Goal: Task Accomplishment & Management: Manage account settings

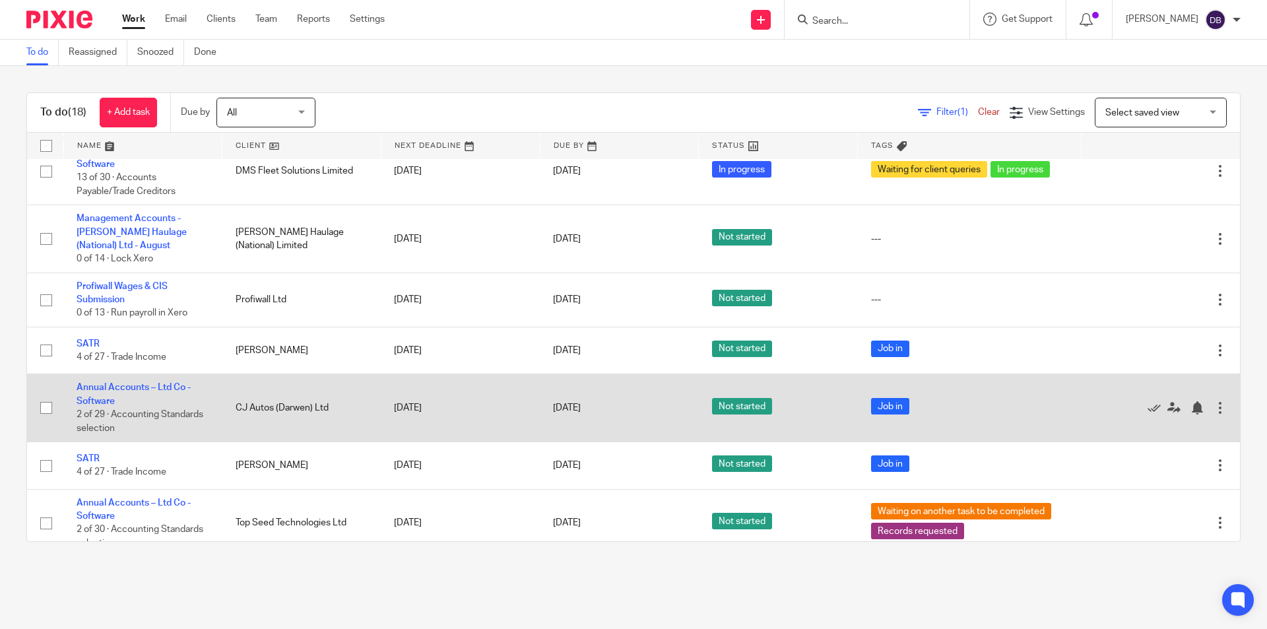
scroll to position [631, 0]
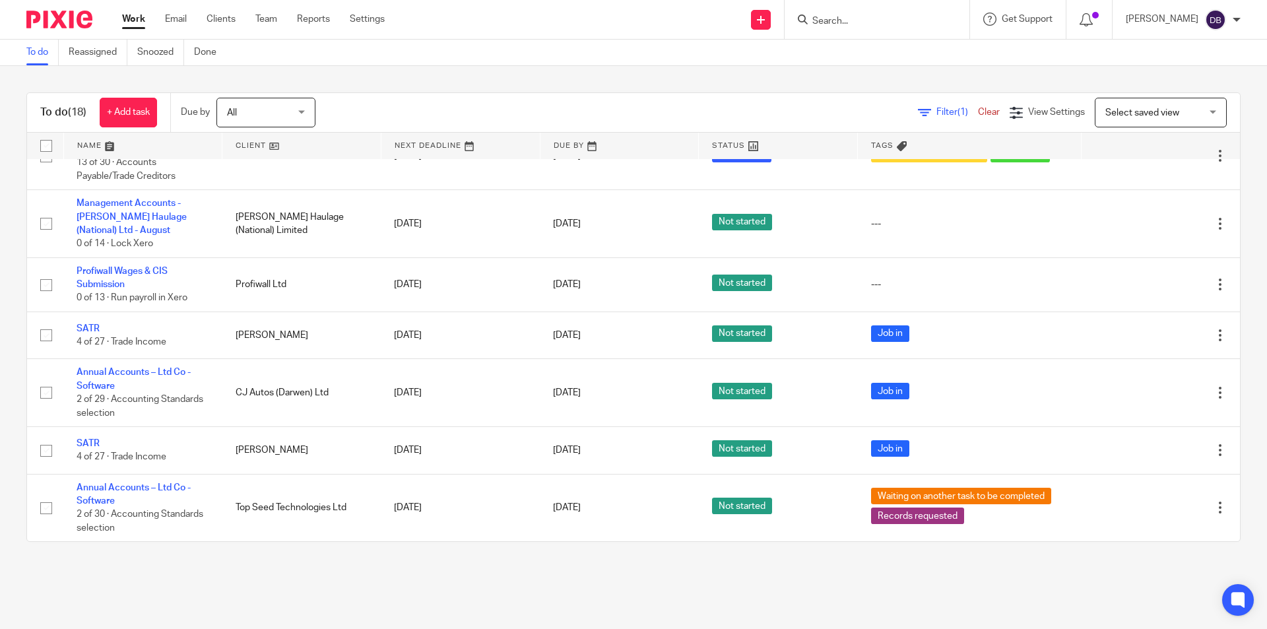
click at [139, 15] on link "Work" at bounding box center [133, 19] width 23 height 13
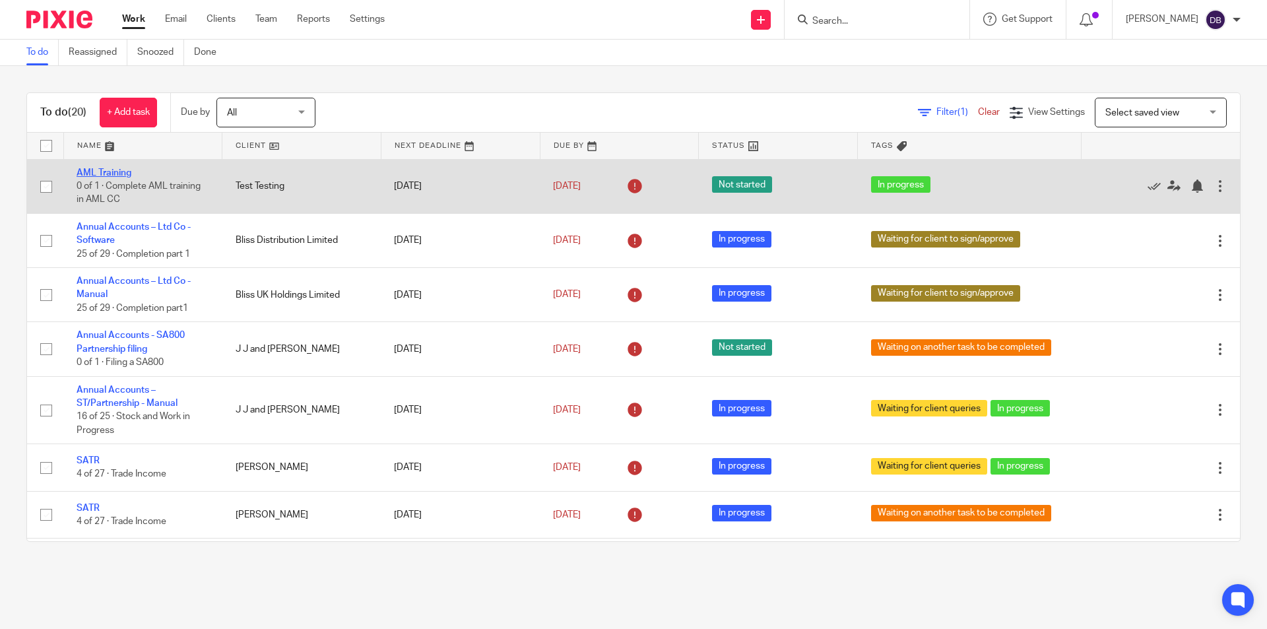
click at [111, 170] on link "AML Training" at bounding box center [104, 172] width 55 height 9
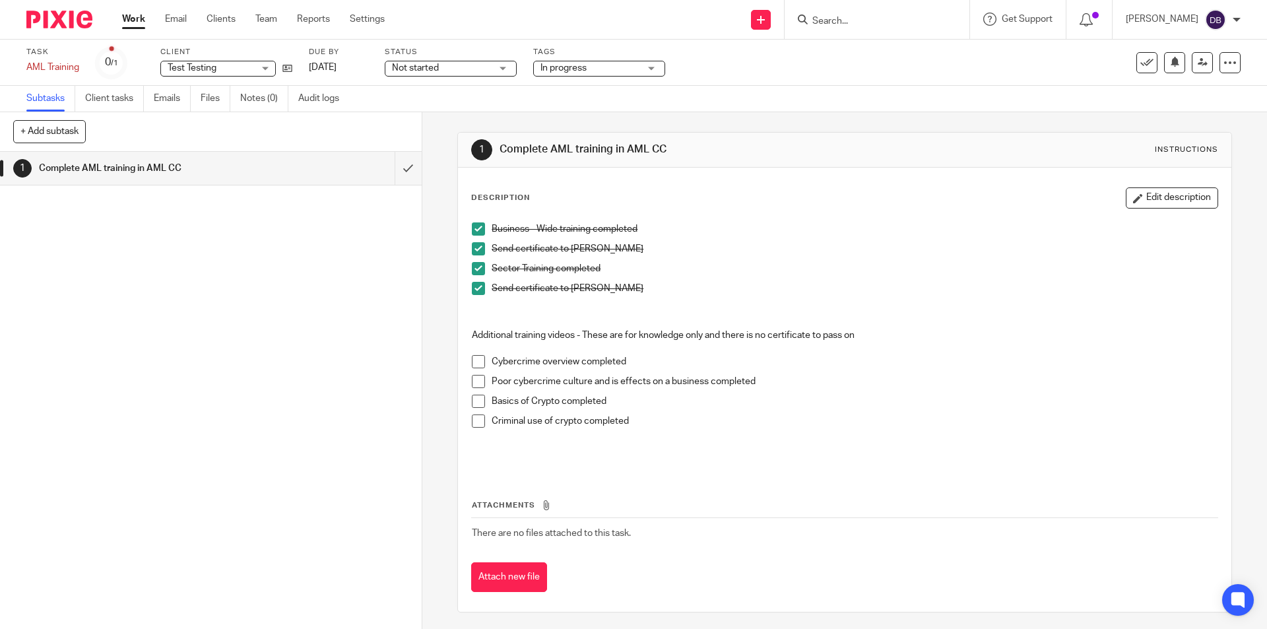
click at [495, 67] on div "Not started Not started" at bounding box center [451, 69] width 132 height 16
click at [455, 111] on li "In progress" at bounding box center [451, 116] width 131 height 27
click at [129, 17] on link "Work" at bounding box center [133, 19] width 23 height 13
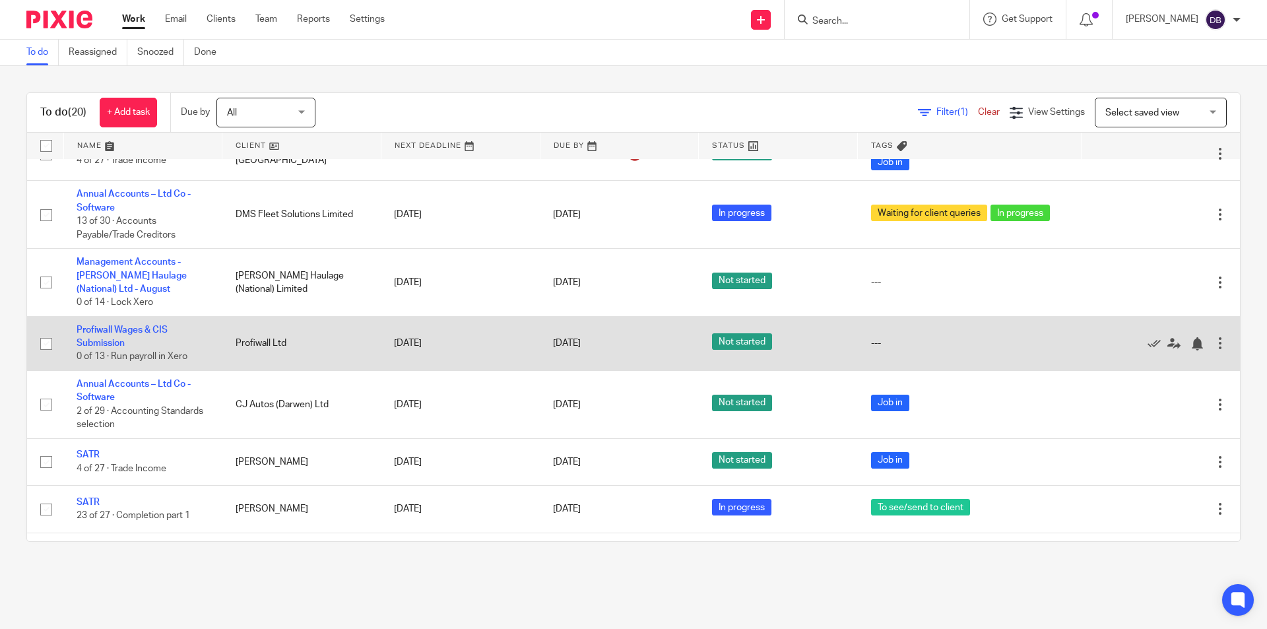
scroll to position [615, 0]
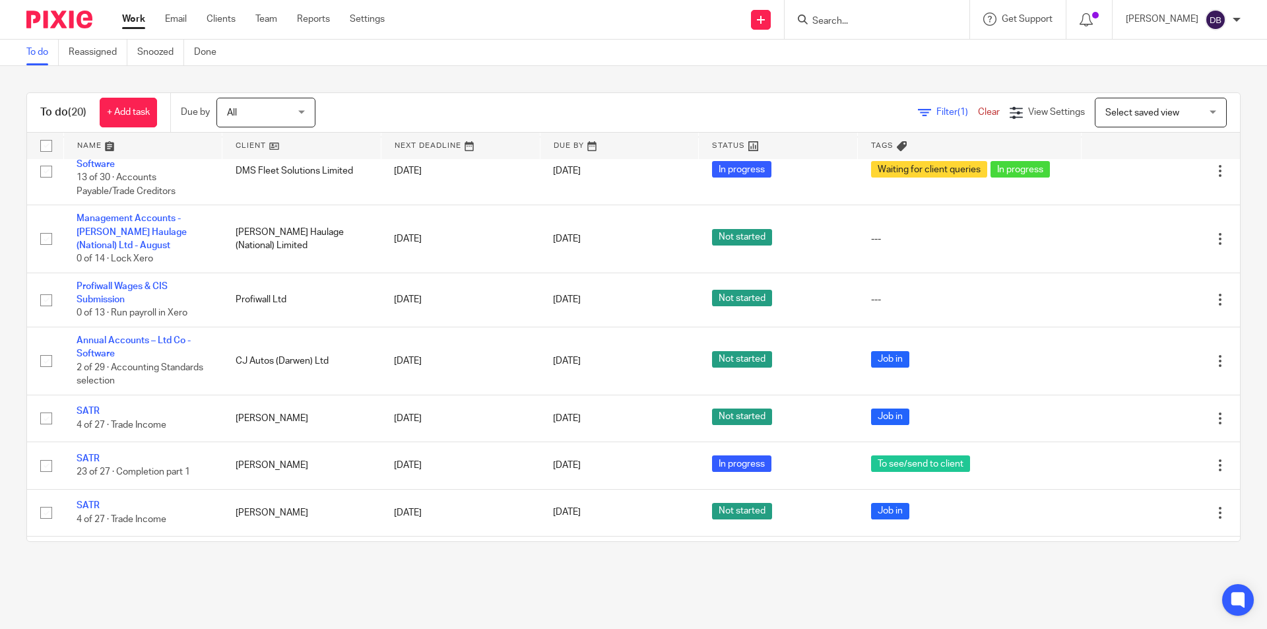
click at [134, 23] on link "Work" at bounding box center [133, 19] width 23 height 13
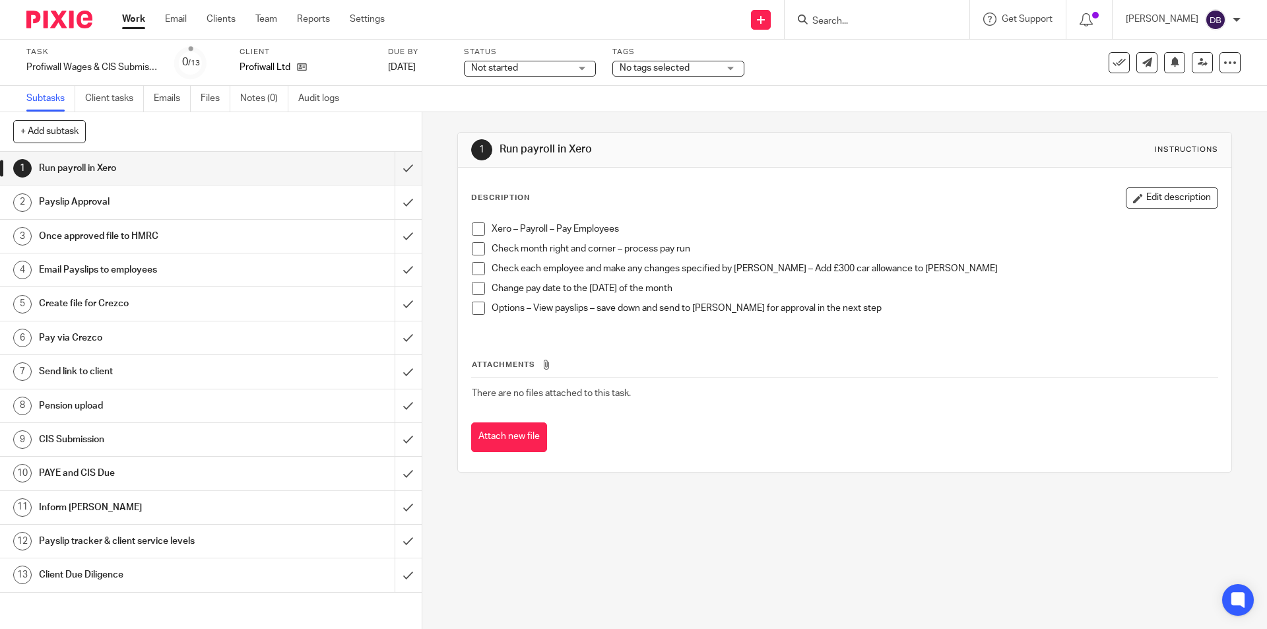
click at [475, 233] on span at bounding box center [478, 228] width 13 height 13
click at [476, 247] on span at bounding box center [478, 248] width 13 height 13
click at [476, 267] on span at bounding box center [478, 268] width 13 height 13
click at [478, 286] on span at bounding box center [478, 288] width 13 height 13
click at [476, 307] on span at bounding box center [478, 307] width 13 height 13
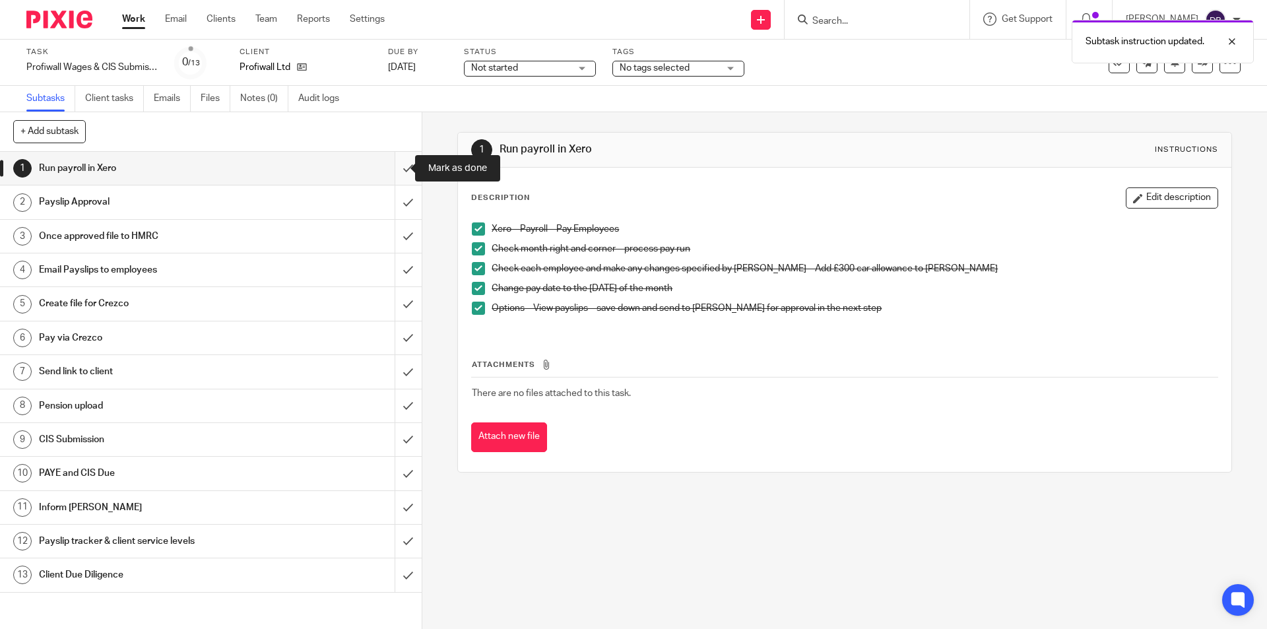
click at [394, 168] on input "submit" at bounding box center [211, 168] width 422 height 33
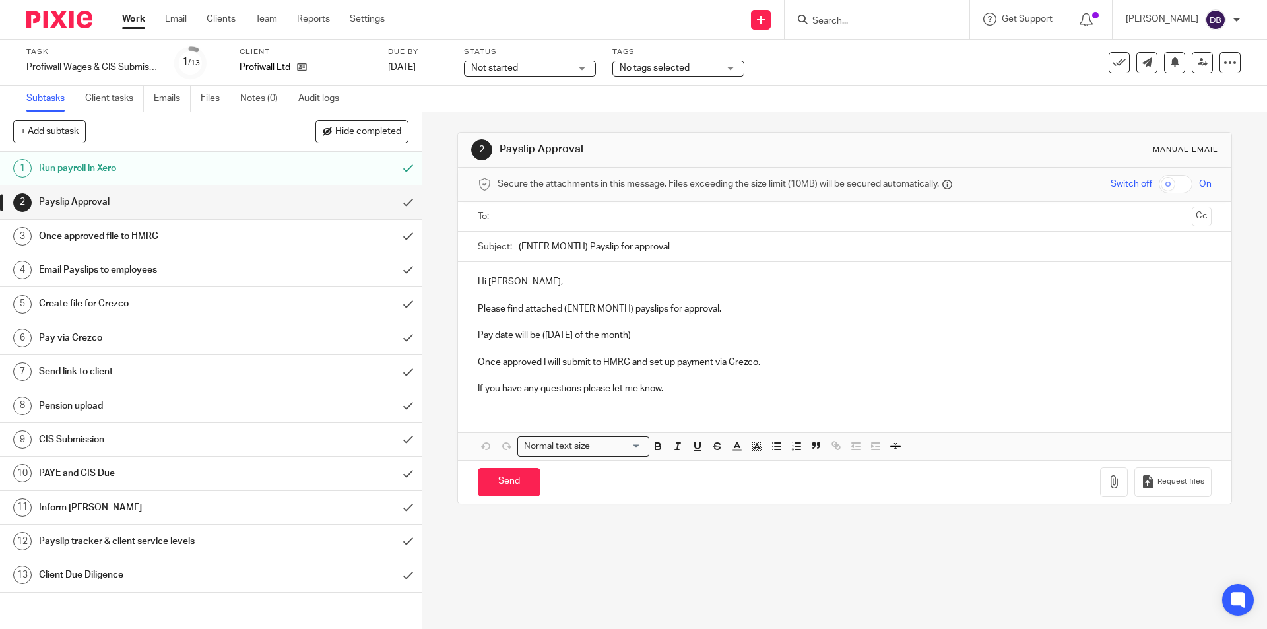
click at [542, 214] on input "text" at bounding box center [843, 216] width 683 height 15
click at [519, 252] on input "(ENTER MONTH) Payslip for approval" at bounding box center [865, 250] width 692 height 30
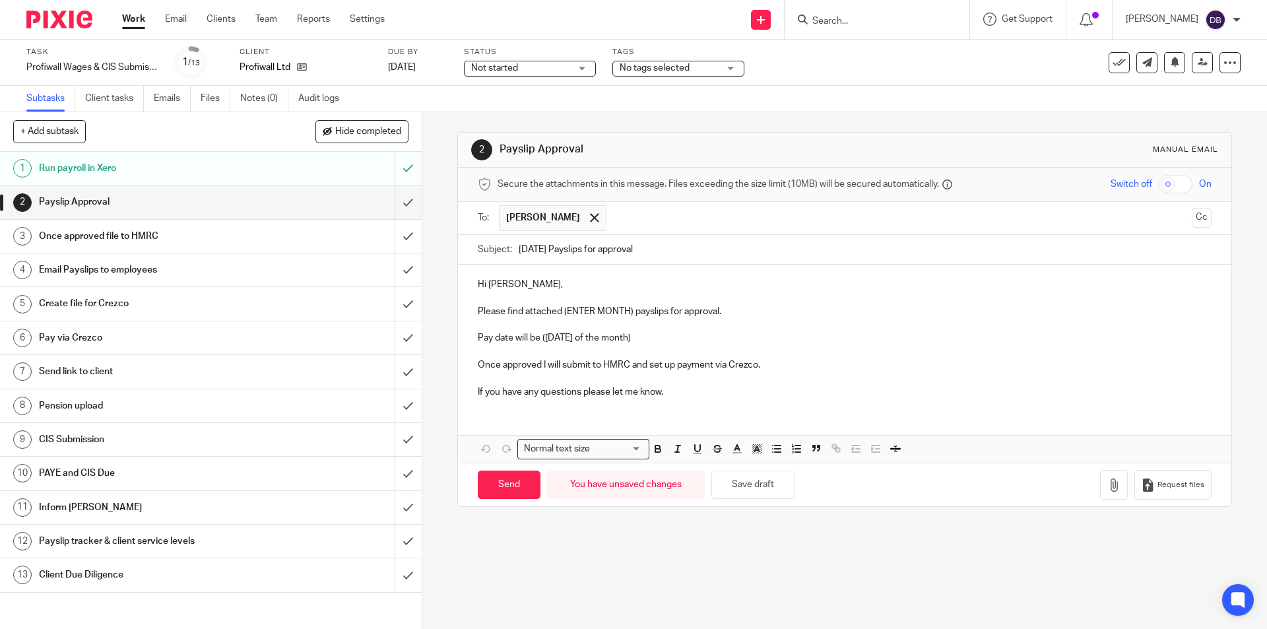
type input "September 2025 Payslips for approval"
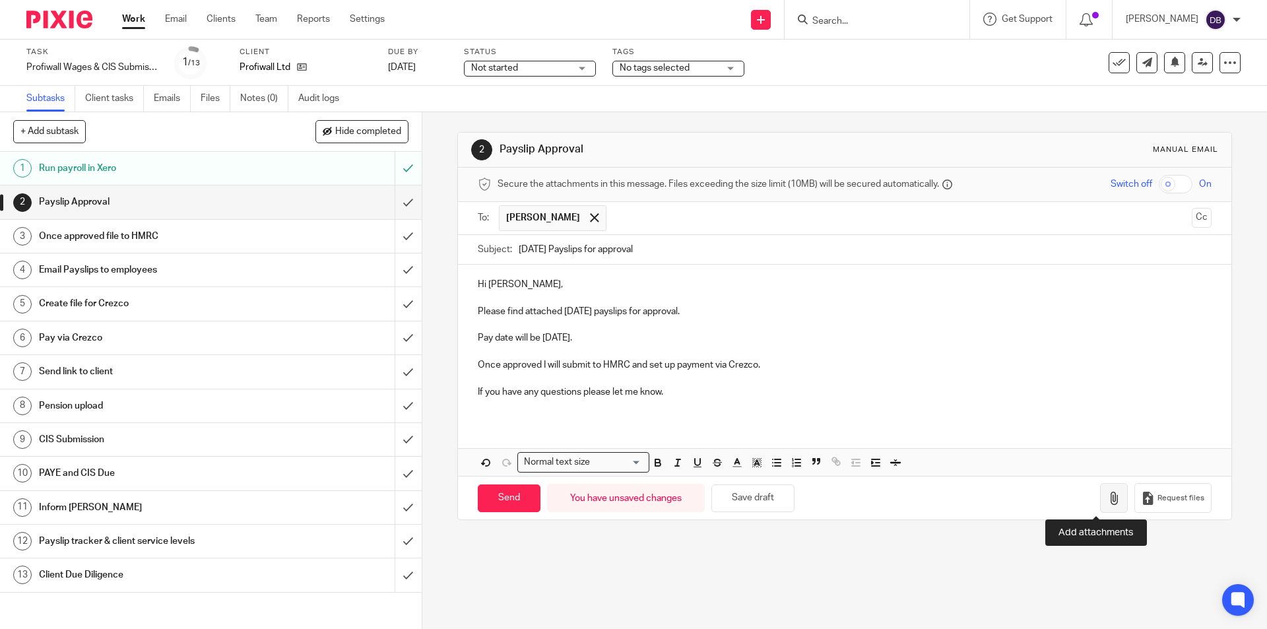
click at [1100, 505] on button "button" at bounding box center [1114, 498] width 28 height 30
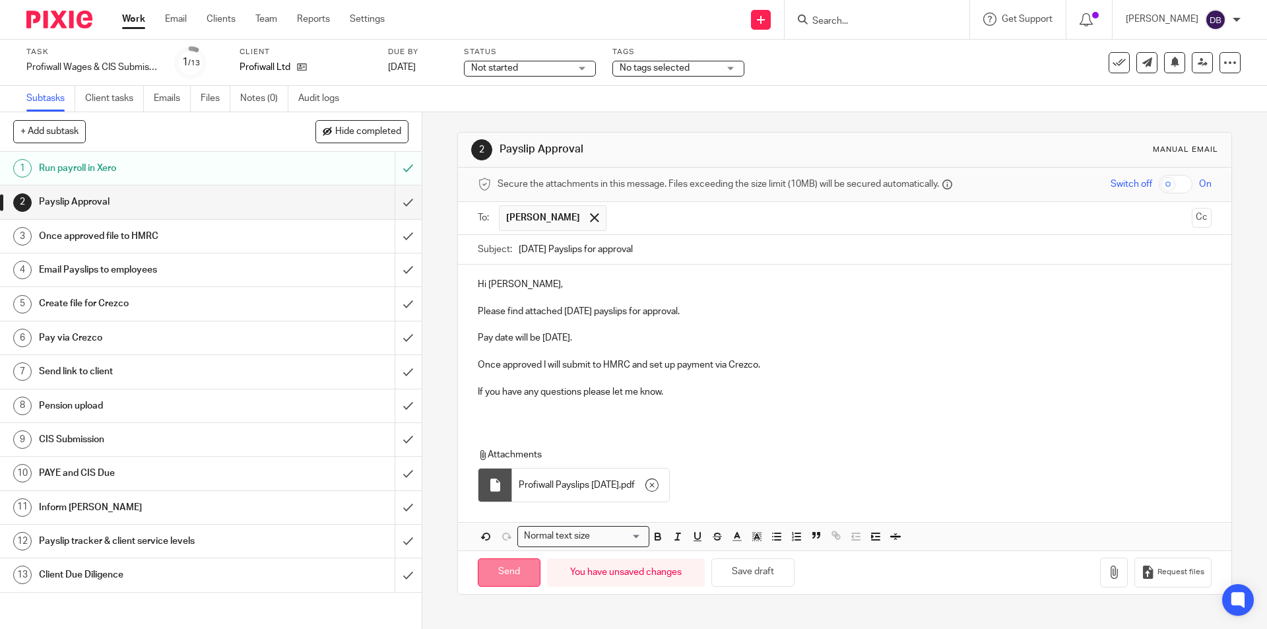
click at [505, 569] on input "Send" at bounding box center [509, 572] width 63 height 28
type input "Sent"
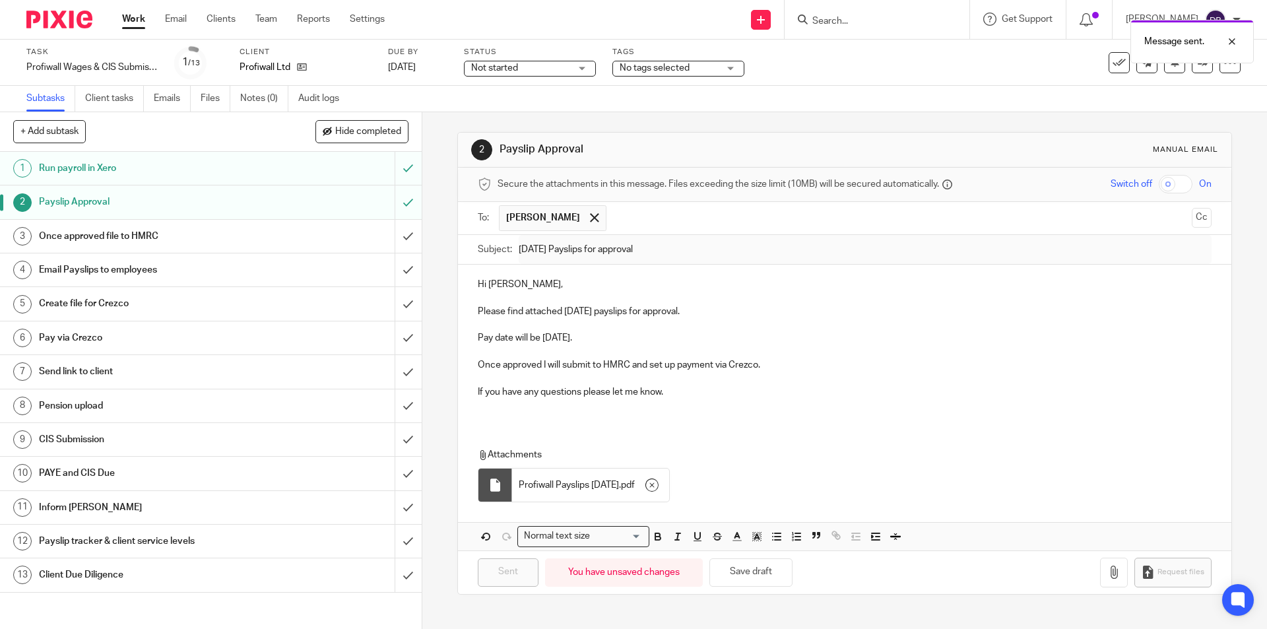
click at [255, 237] on h1 "Once approved file to HMRC" at bounding box center [153, 236] width 228 height 20
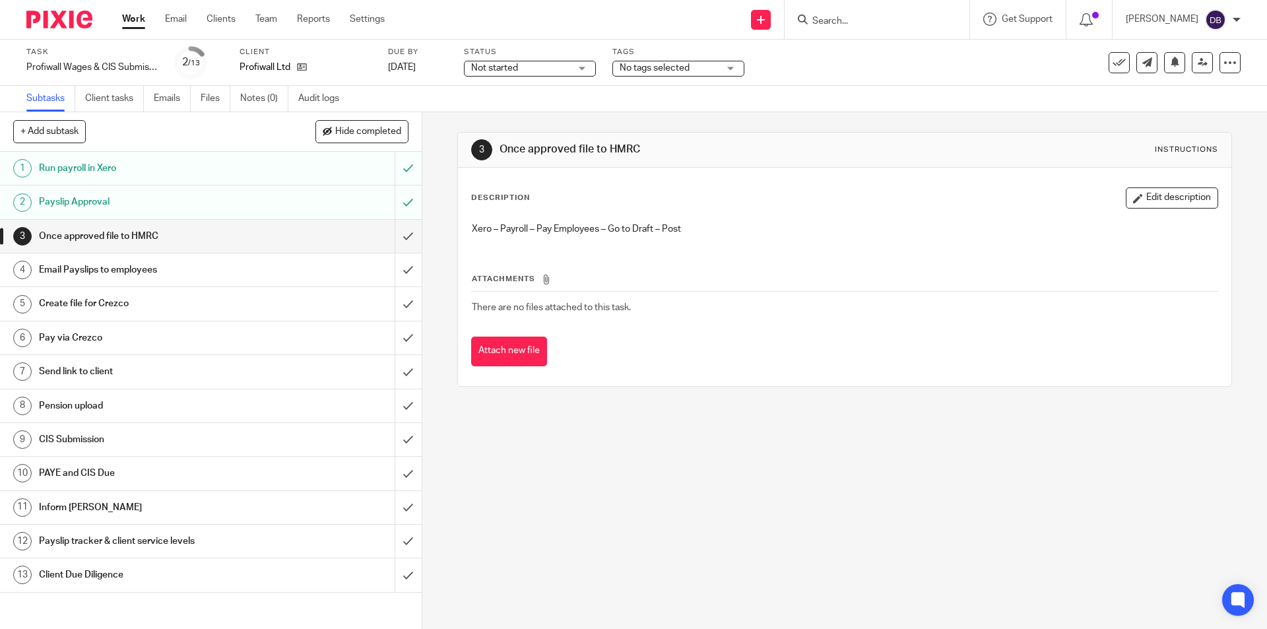
click at [577, 68] on div "Not started Not started" at bounding box center [530, 69] width 132 height 16
click at [508, 115] on span "In progress" at bounding box center [496, 115] width 46 height 9
click at [709, 69] on span "No tags selected" at bounding box center [668, 68] width 99 height 14
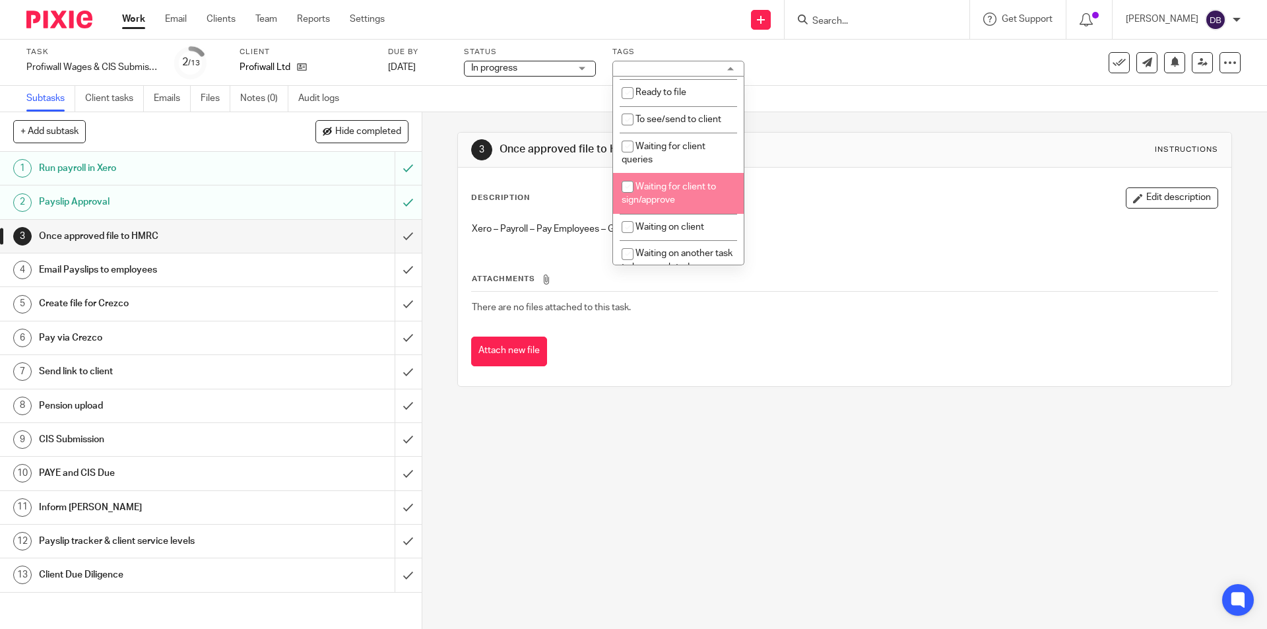
scroll to position [220, 0]
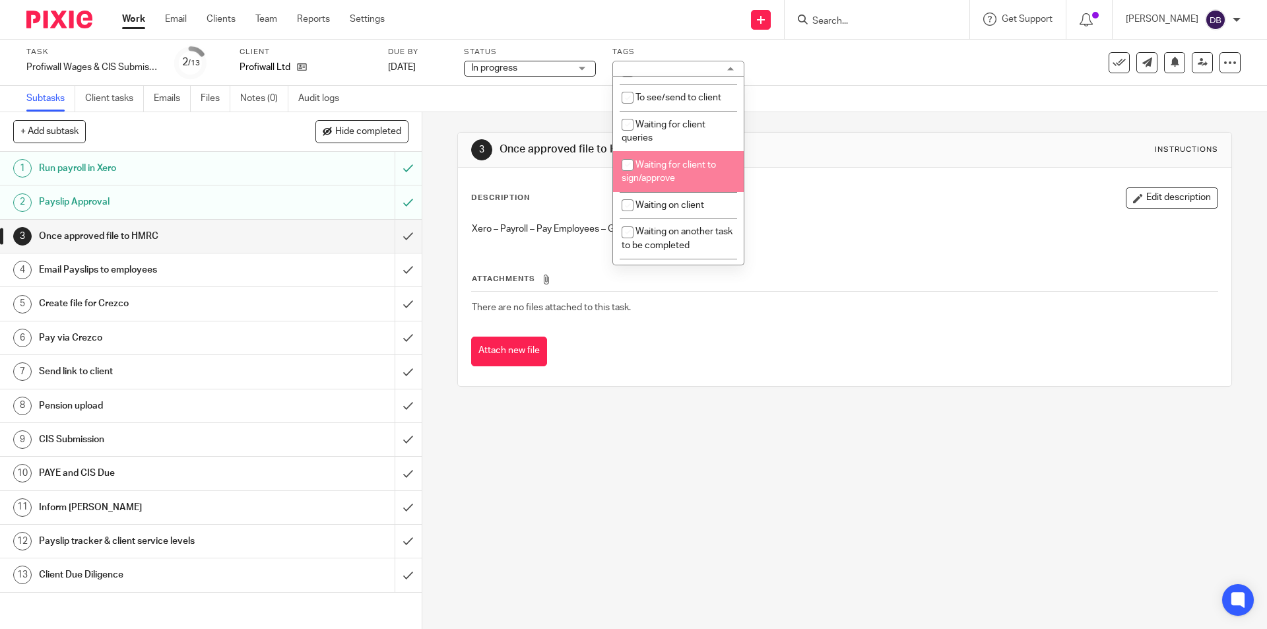
click at [655, 164] on span "Waiting for client to sign/approve" at bounding box center [668, 171] width 94 height 23
checkbox input "true"
click at [443, 256] on div "3 Once approved file to HMRC Instructions Description Edit description Xero – P…" at bounding box center [844, 370] width 844 height 517
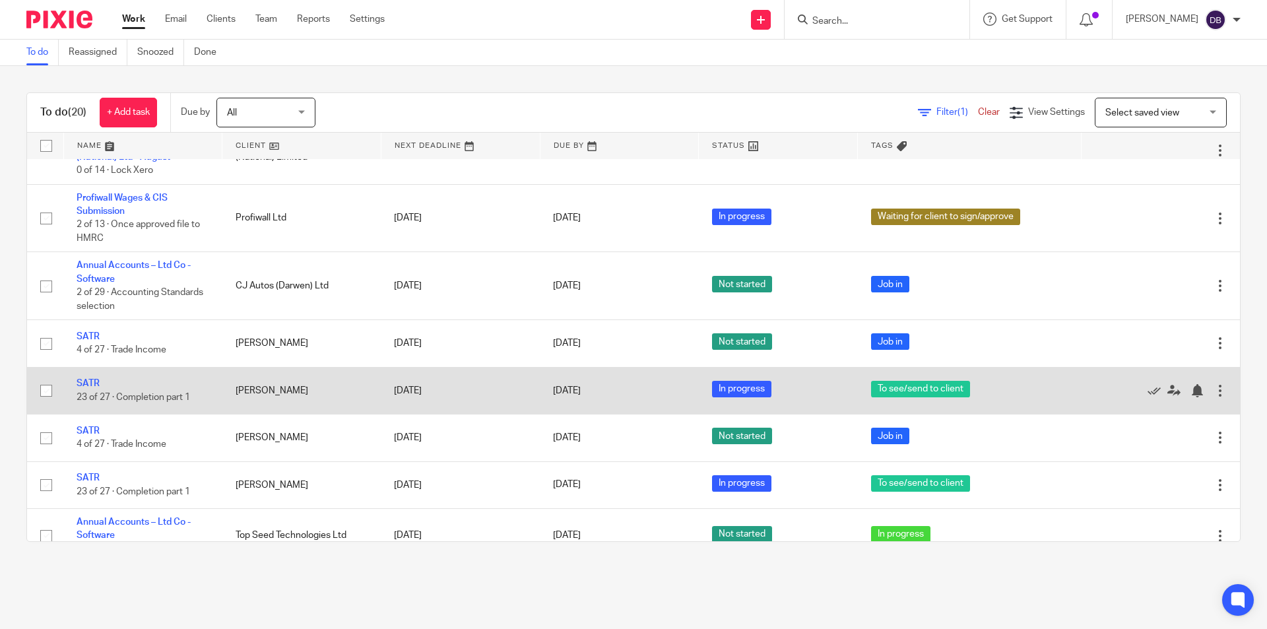
scroll to position [725, 0]
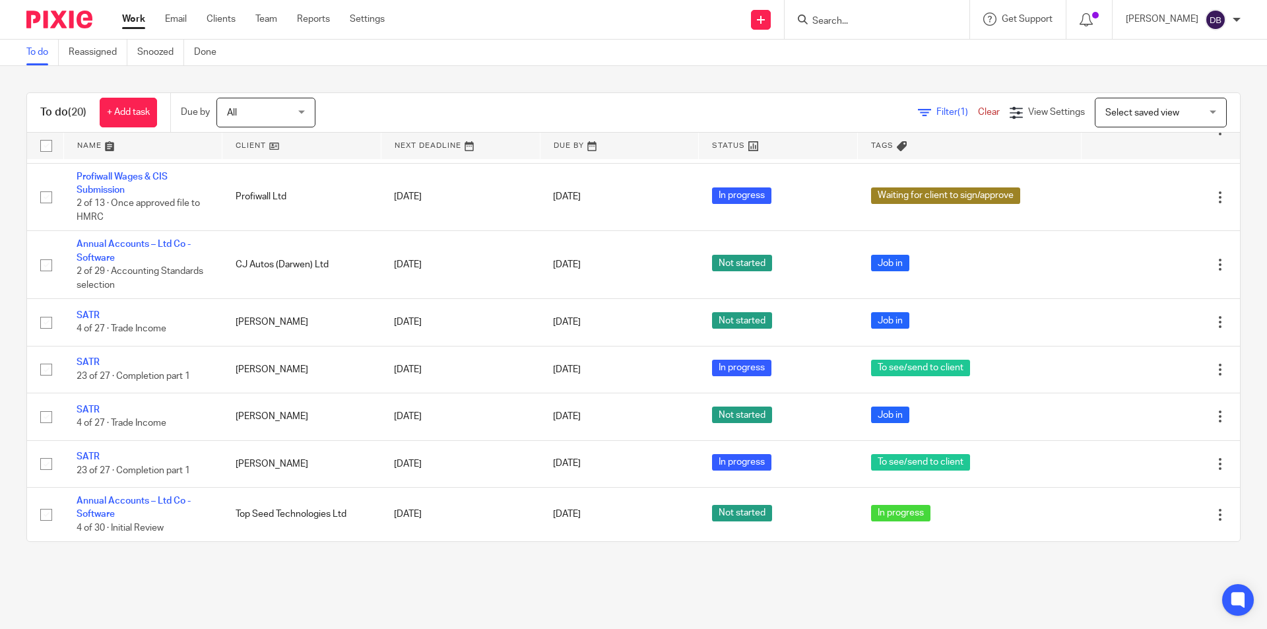
click at [134, 15] on link "Work" at bounding box center [133, 19] width 23 height 13
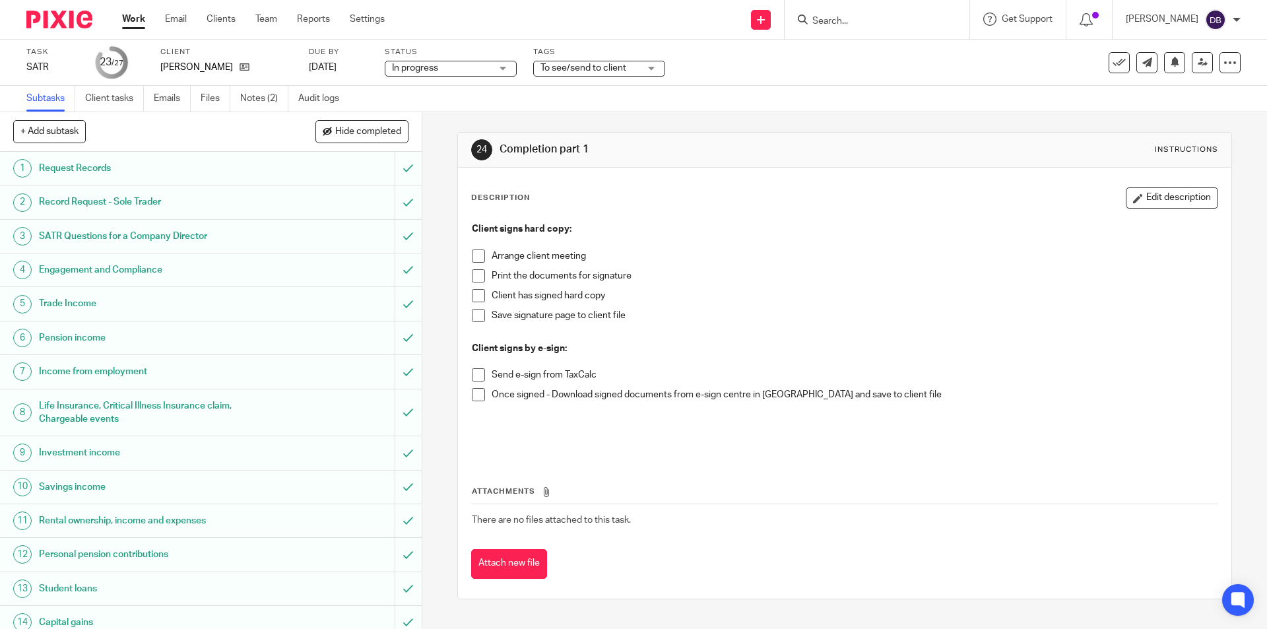
click at [856, 18] on input "Search" at bounding box center [870, 22] width 119 height 12
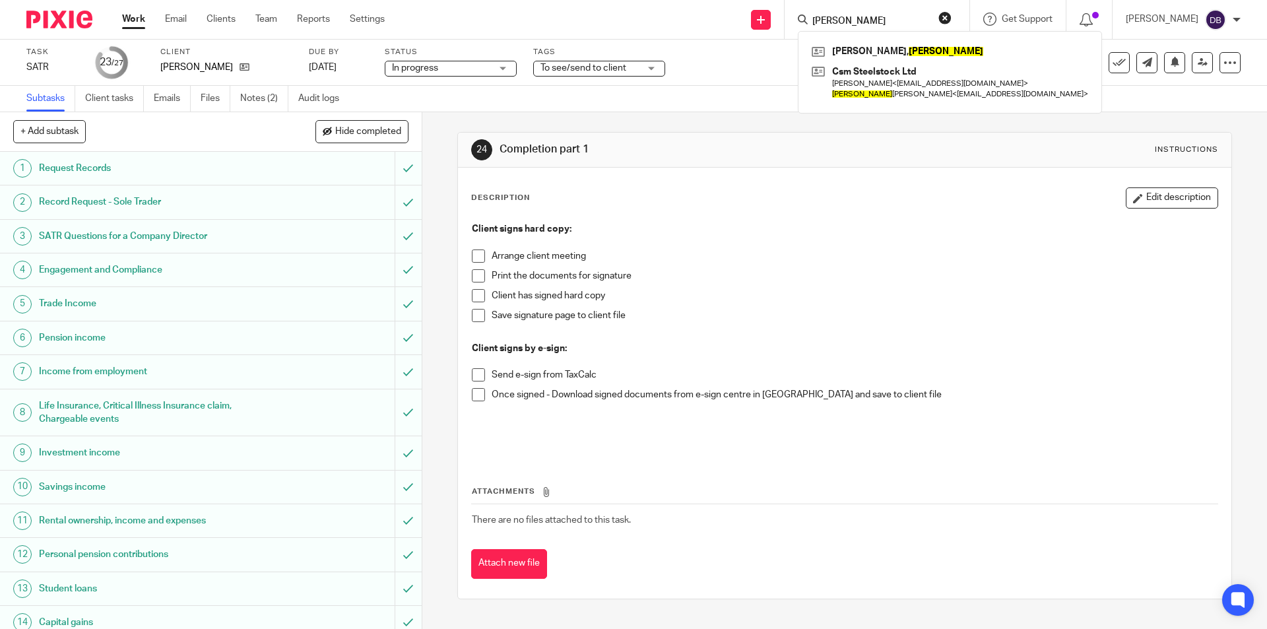
type input "[PERSON_NAME]"
click at [677, 24] on div "Send new email Create task Add client Request signature [PERSON_NAME], [PERSON_…" at bounding box center [835, 19] width 862 height 39
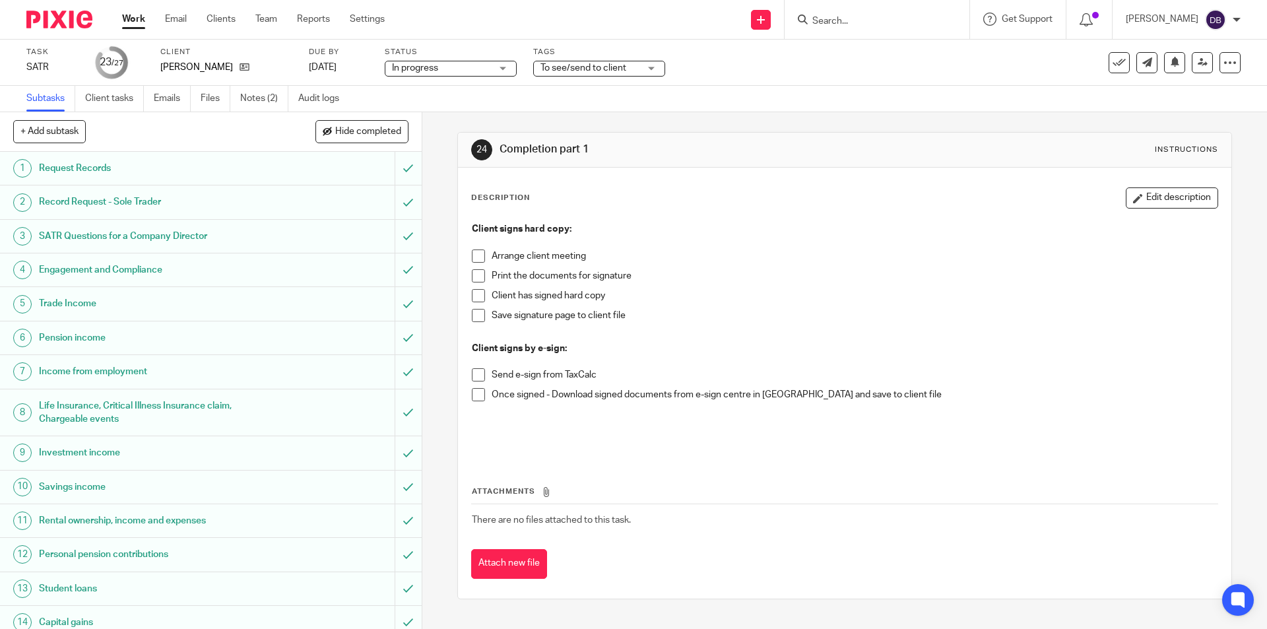
click at [436, 245] on div "24 Completion part 1 Instructions Description Edit description Client signs har…" at bounding box center [844, 370] width 844 height 517
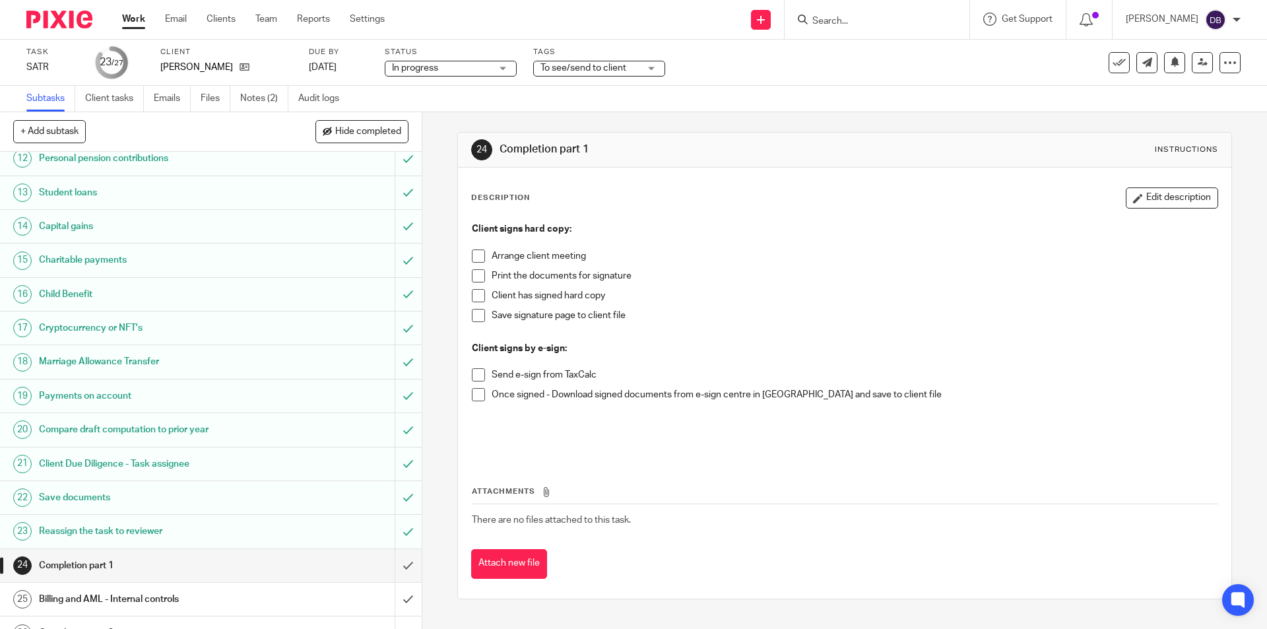
scroll to position [451, 0]
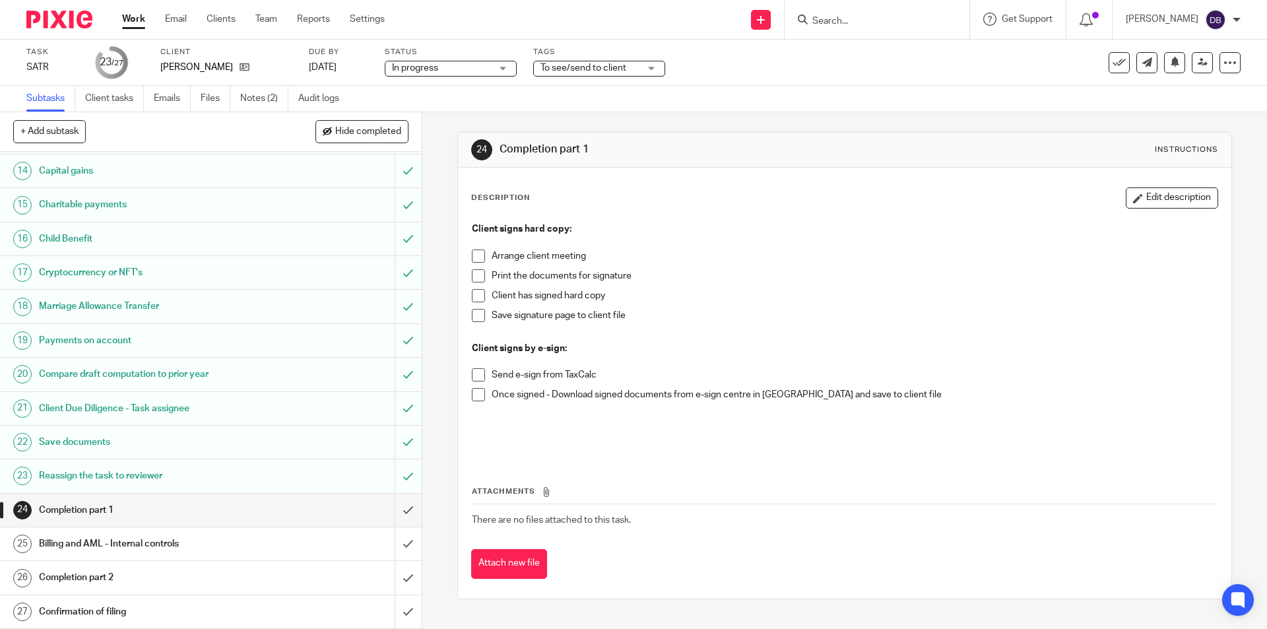
click at [476, 376] on span at bounding box center [478, 374] width 13 height 13
click at [603, 69] on span "To see/send to client" at bounding box center [583, 67] width 86 height 9
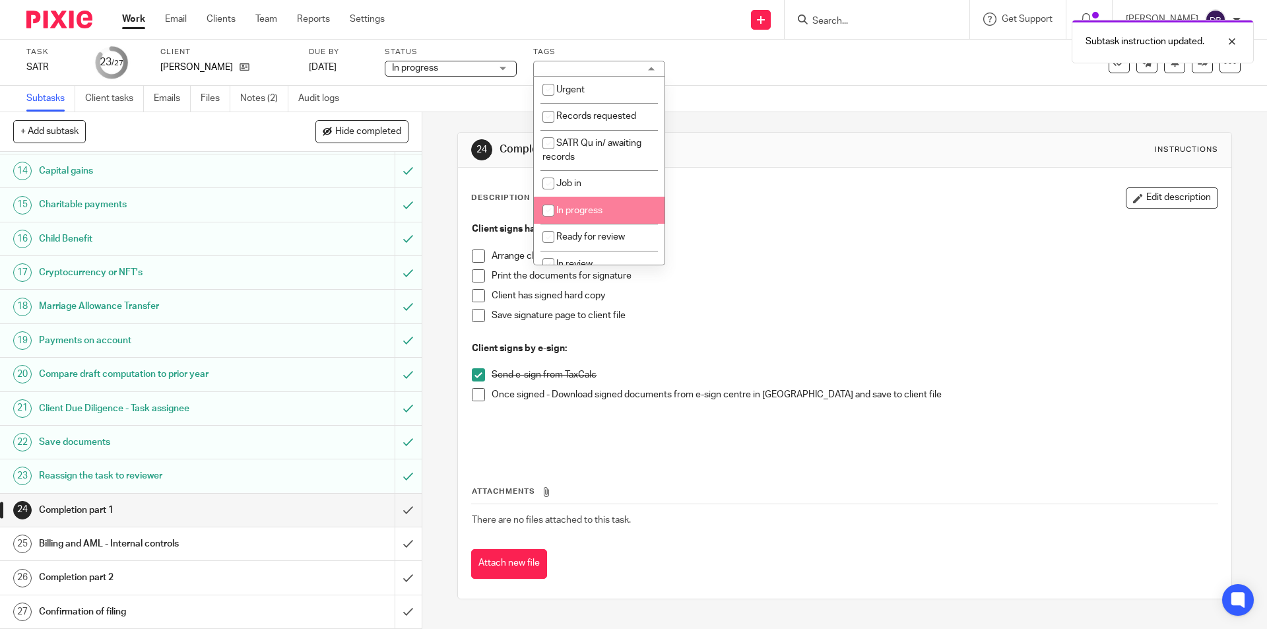
scroll to position [110, 0]
click at [599, 201] on li "To see/send to client" at bounding box center [599, 207] width 131 height 27
checkbox input "false"
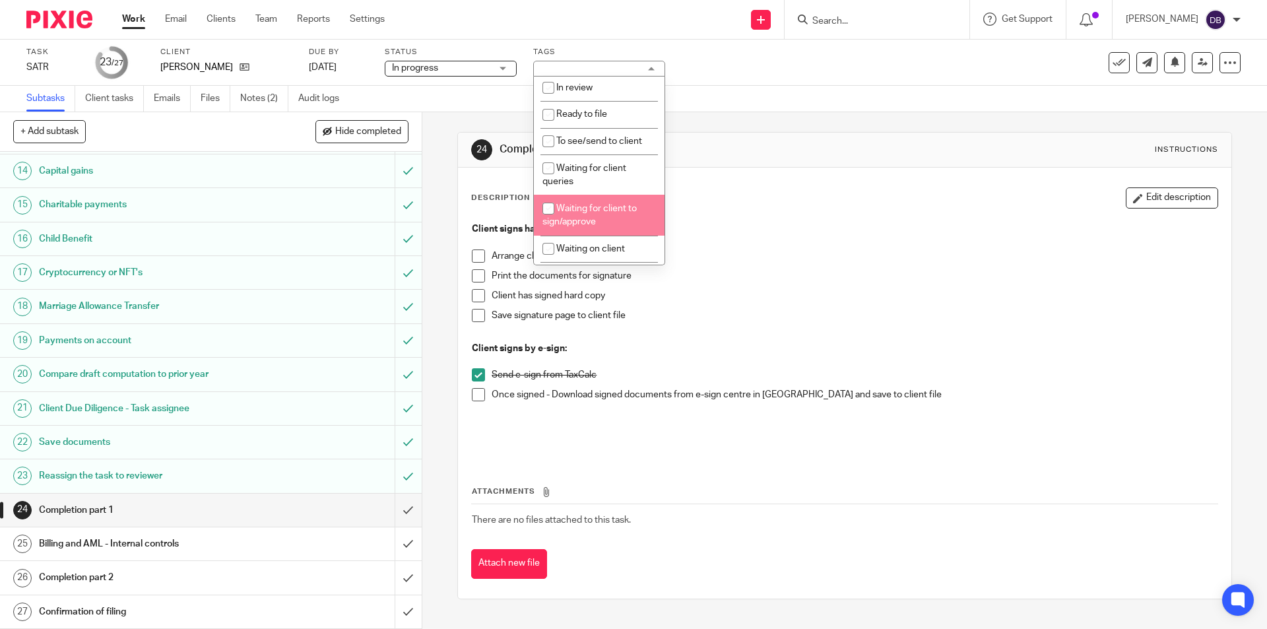
scroll to position [220, 0]
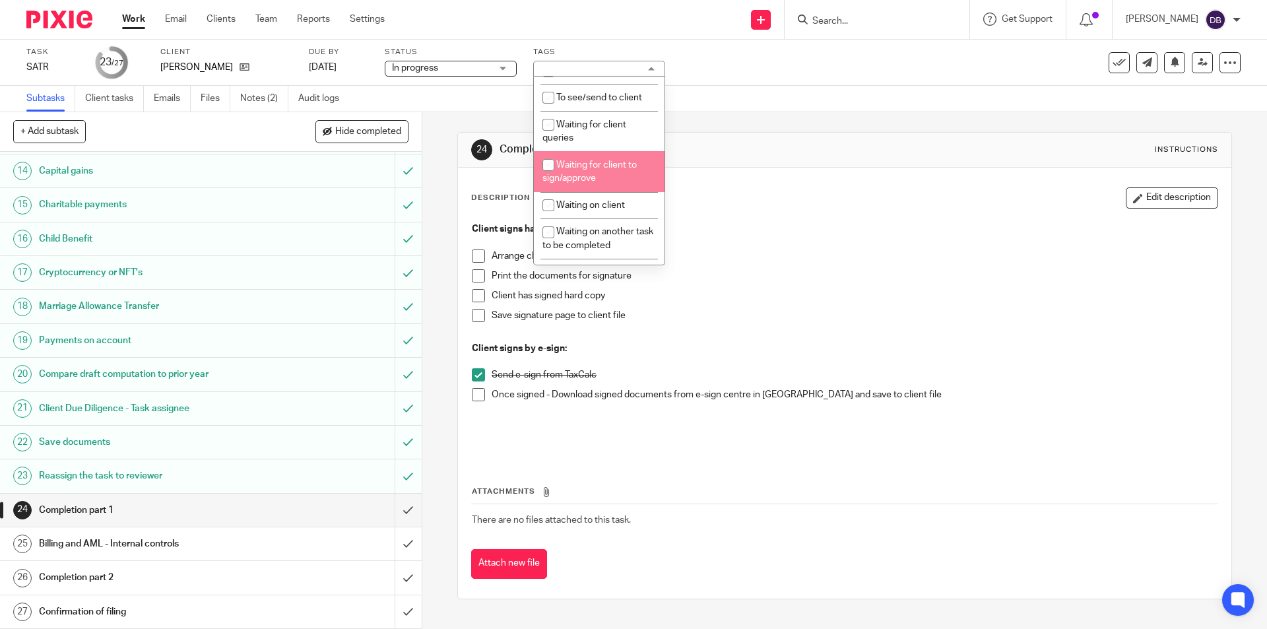
click at [592, 172] on li "Waiting for client to sign/approve" at bounding box center [599, 171] width 131 height 40
checkbox input "true"
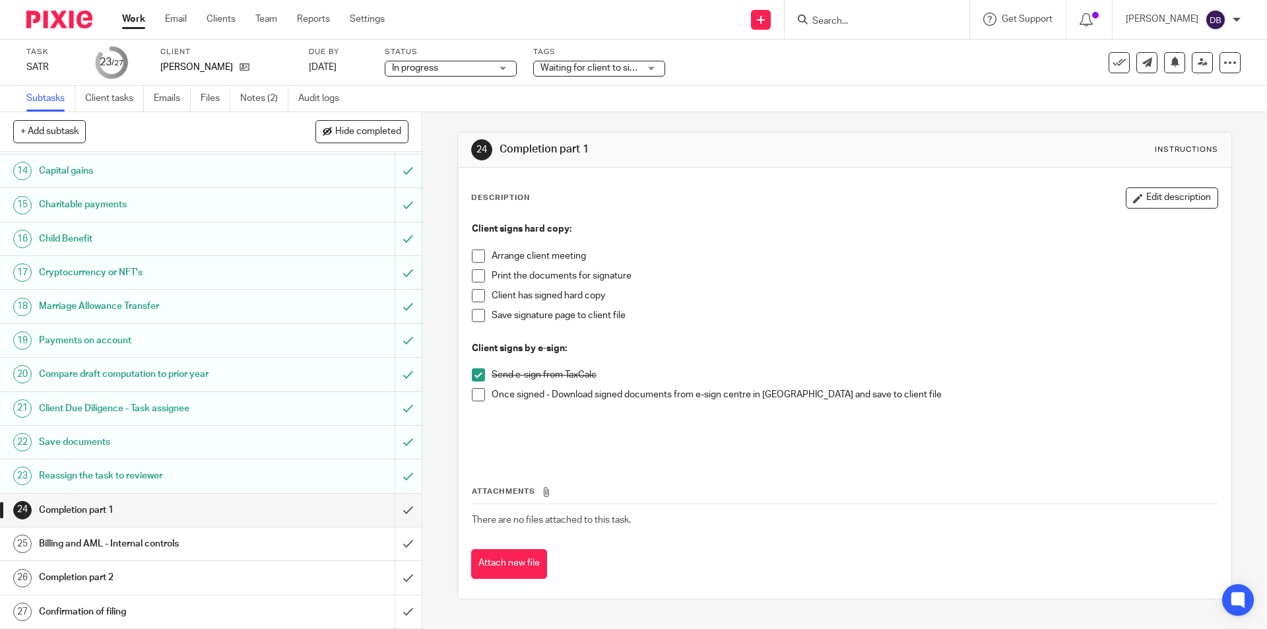
click at [439, 252] on div "24 Completion part 1 Instructions Description Edit description Client signs har…" at bounding box center [844, 370] width 844 height 517
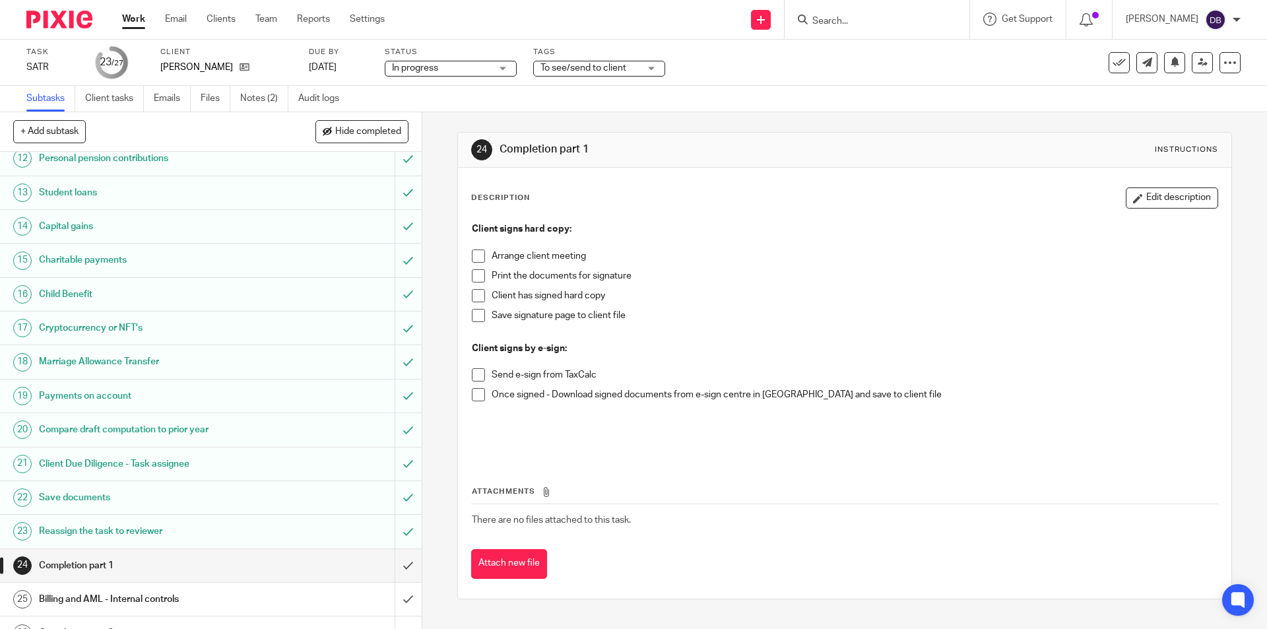
scroll to position [451, 0]
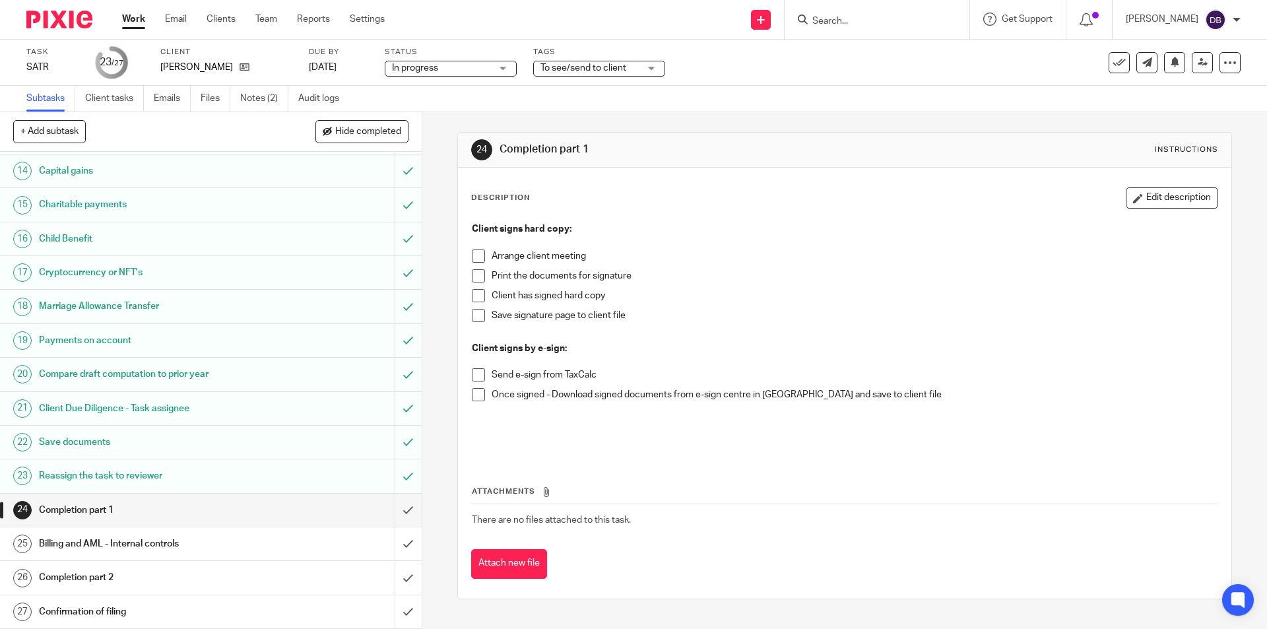
click at [476, 377] on span at bounding box center [478, 374] width 13 height 13
click at [623, 61] on span "To see/send to client" at bounding box center [589, 68] width 99 height 14
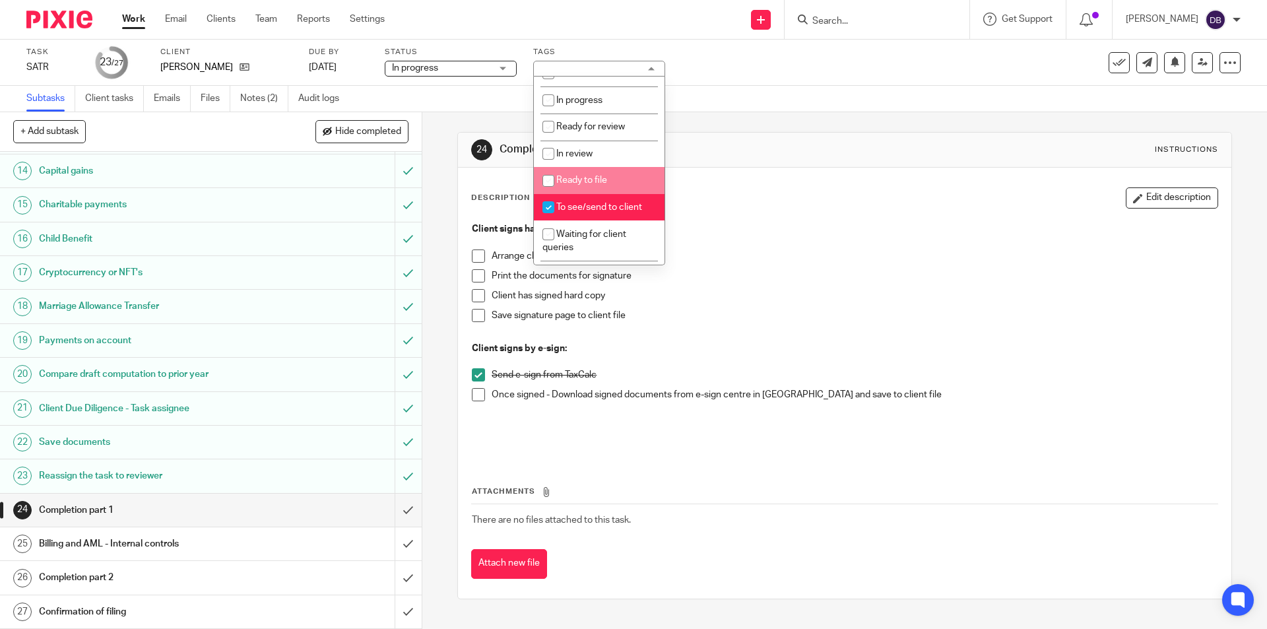
scroll to position [132, 0]
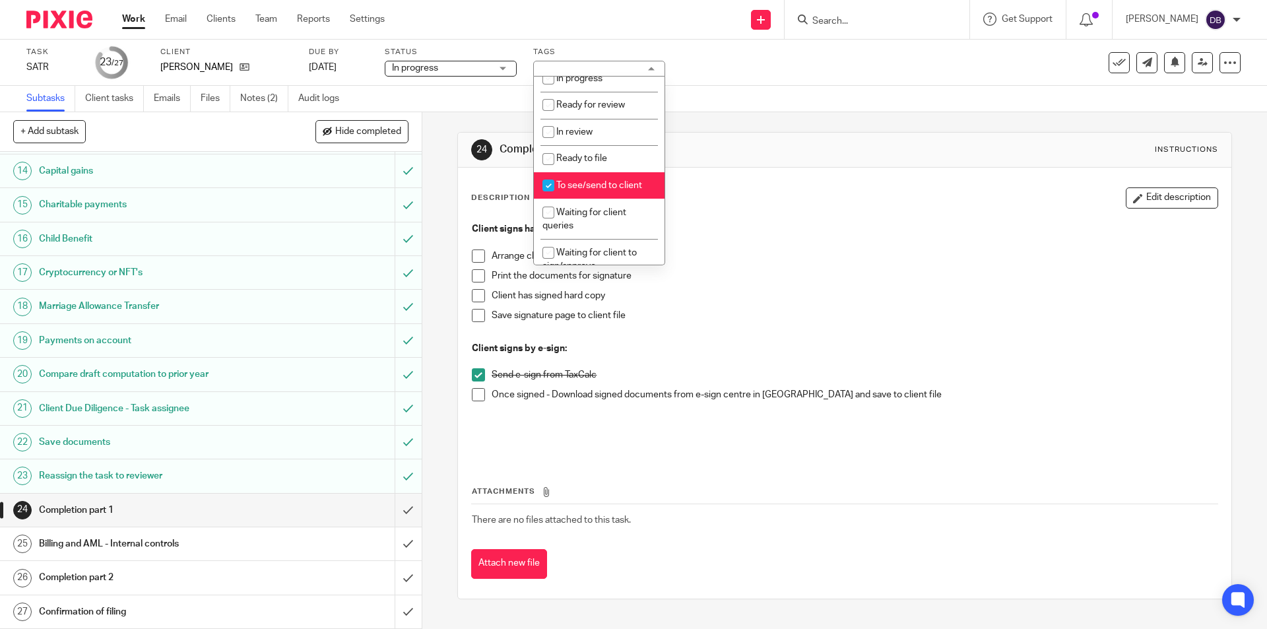
click at [578, 186] on span "To see/send to client" at bounding box center [599, 185] width 86 height 9
checkbox input "false"
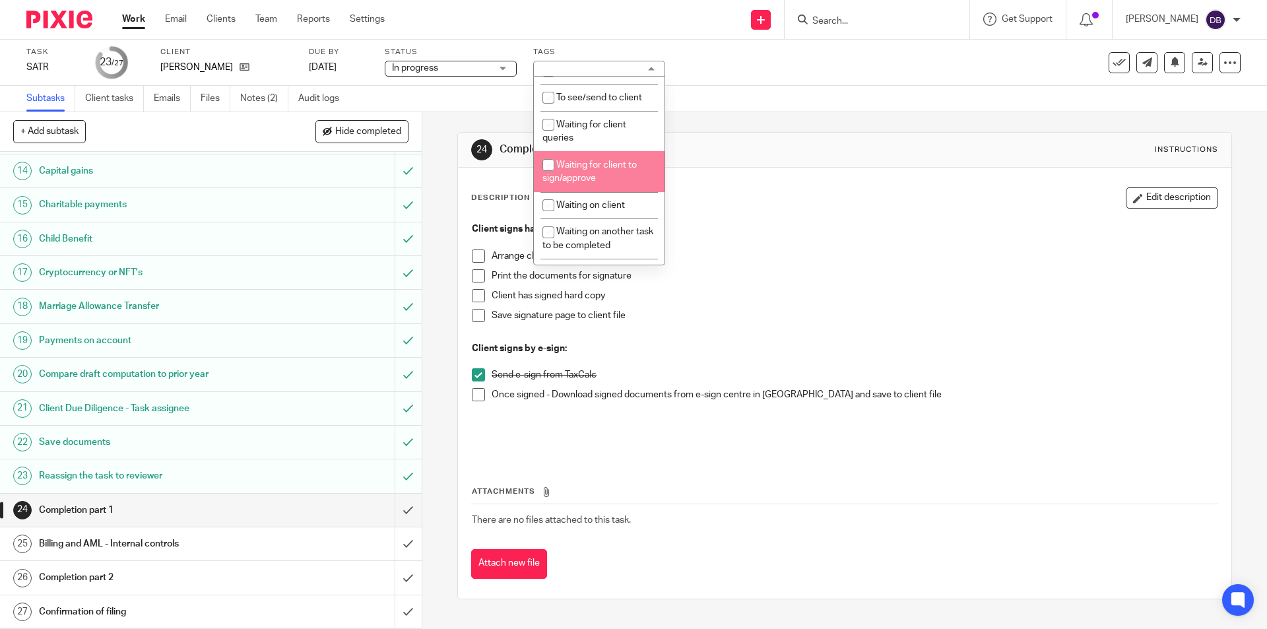
click at [578, 172] on li "Waiting for client to sign/approve" at bounding box center [599, 171] width 131 height 40
checkbox input "true"
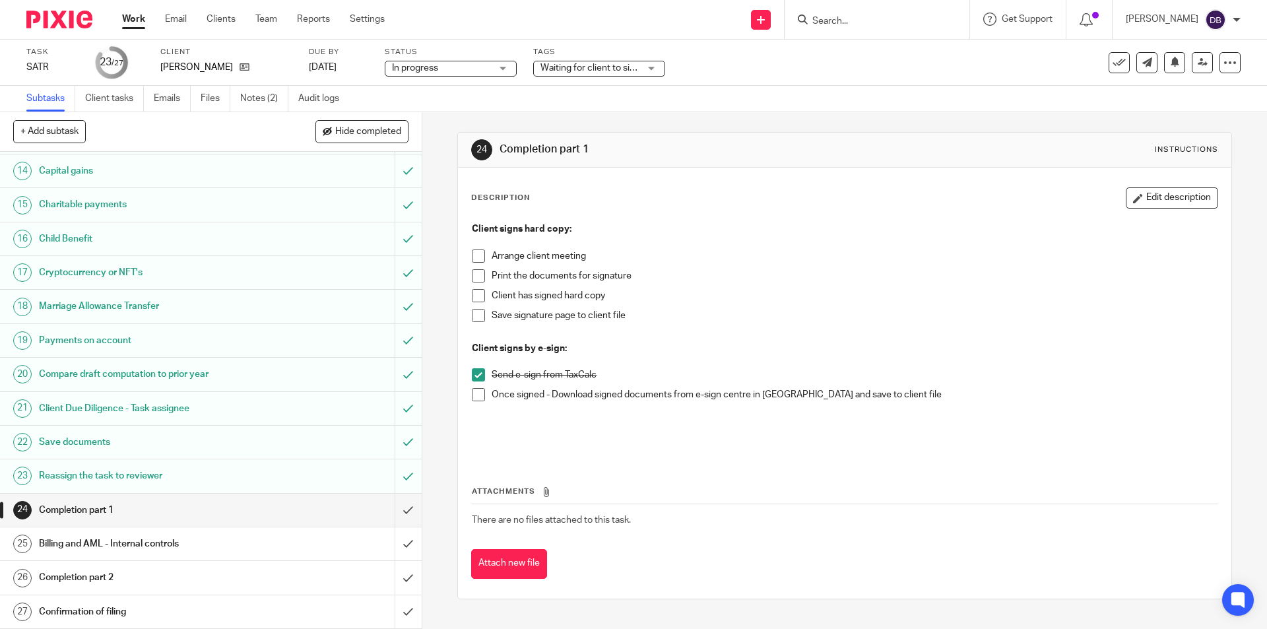
click at [436, 278] on div "24 Completion part 1 Instructions Description Edit description Client signs har…" at bounding box center [844, 370] width 844 height 517
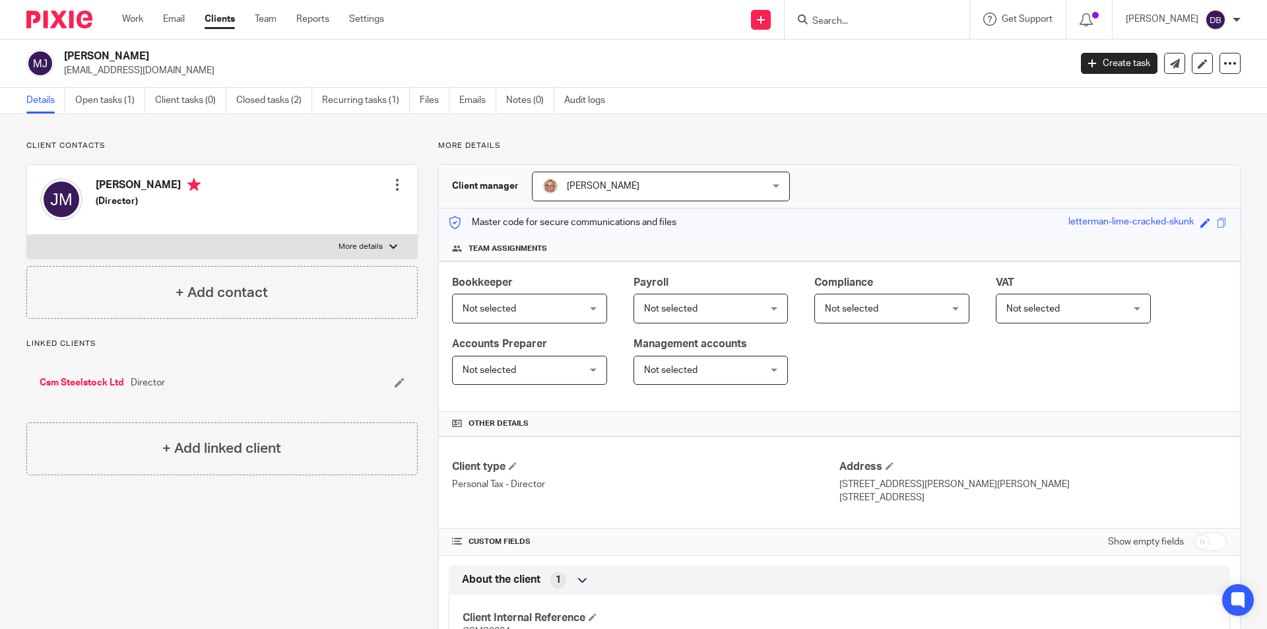
click at [367, 247] on p "More details" at bounding box center [360, 246] width 44 height 11
click at [27, 235] on input "More details" at bounding box center [26, 234] width 1 height 1
checkbox input "true"
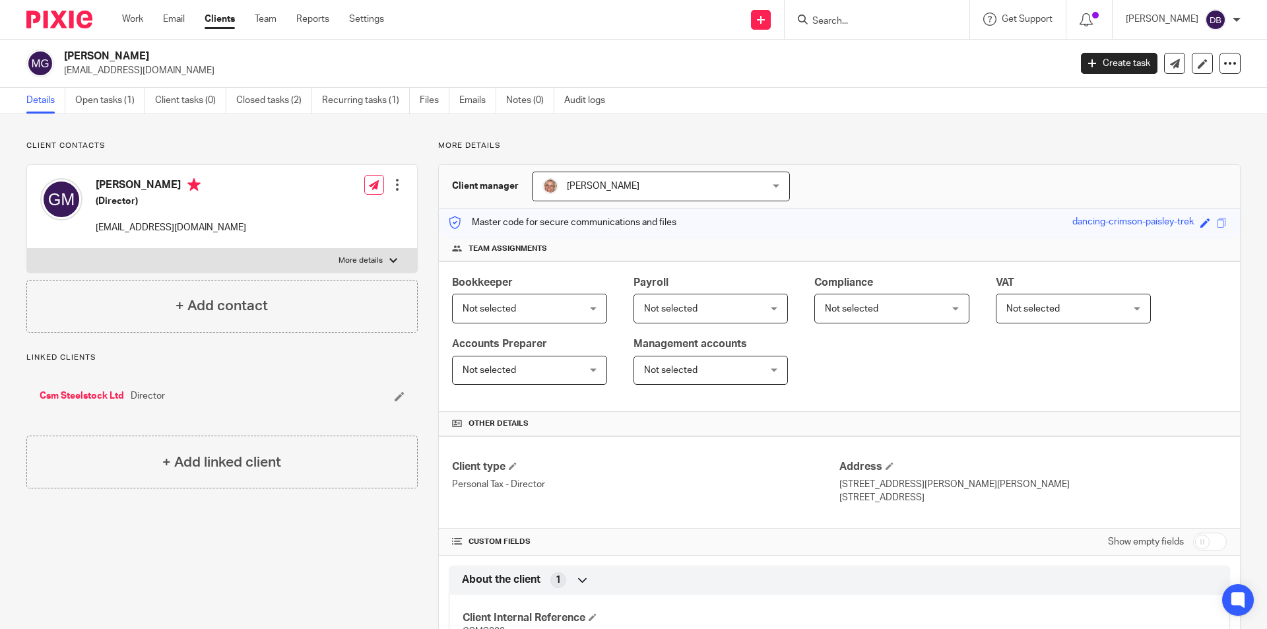
click at [377, 256] on p "More details" at bounding box center [360, 260] width 44 height 11
click at [27, 249] on input "More details" at bounding box center [26, 248] width 1 height 1
checkbox input "true"
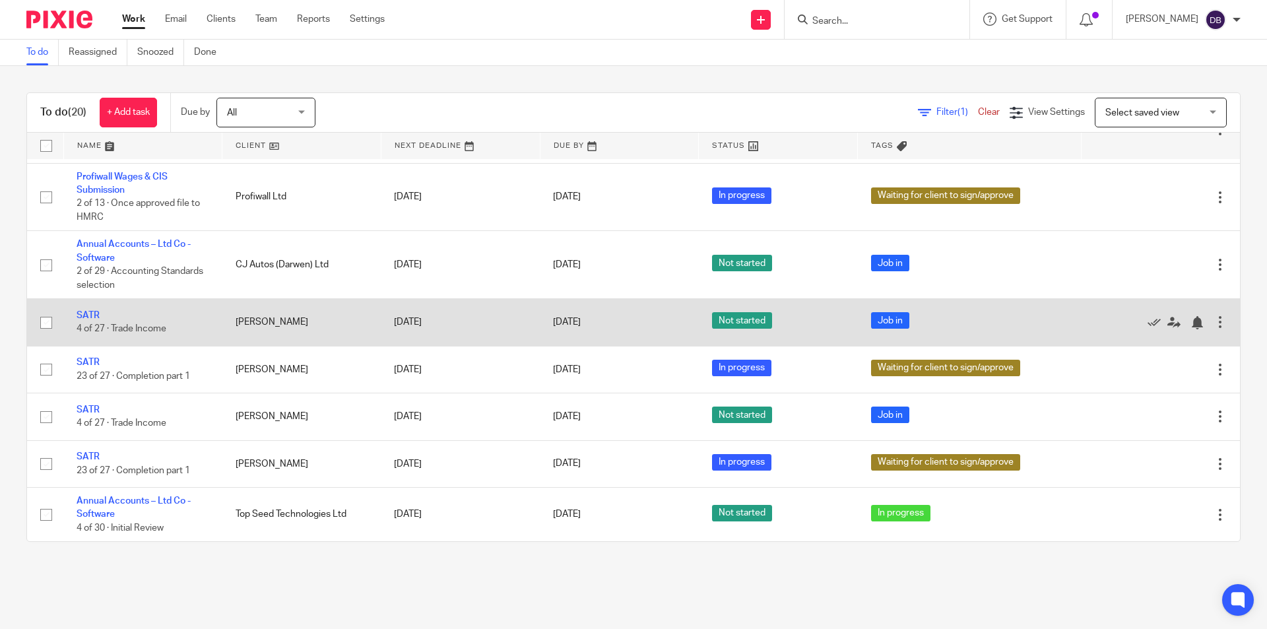
scroll to position [681, 0]
